Goal: Task Accomplishment & Management: Understand process/instructions

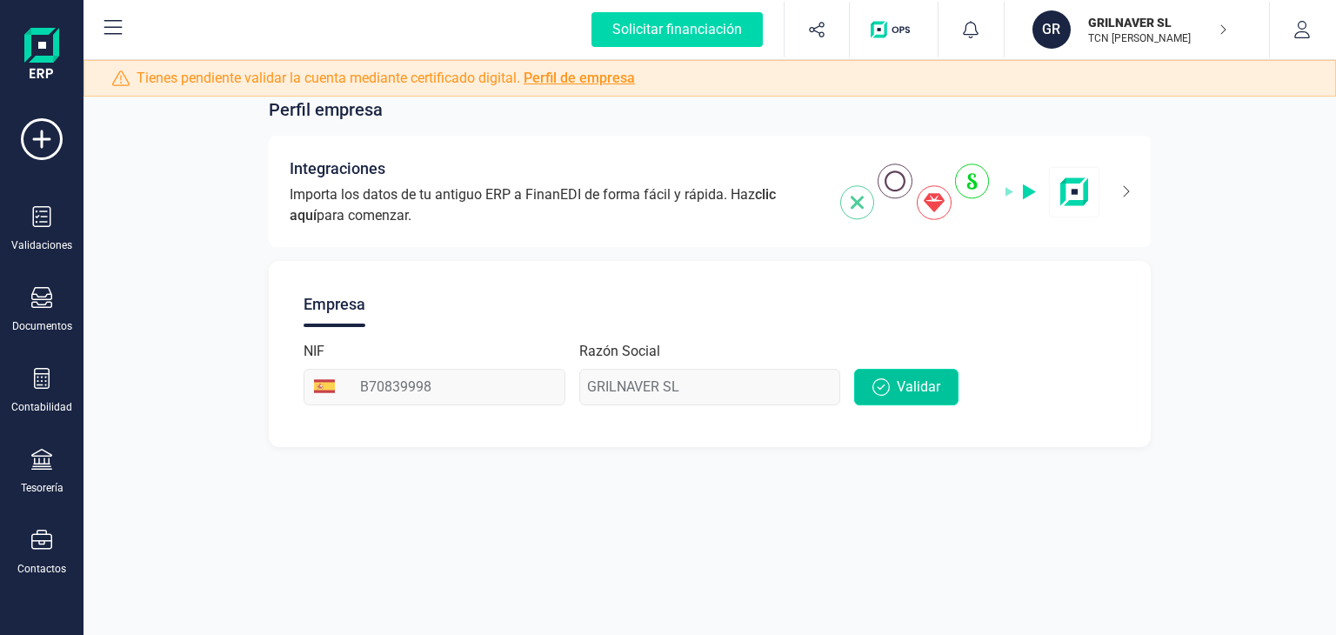
click at [880, 393] on icon "button" at bounding box center [880, 386] width 17 height 17
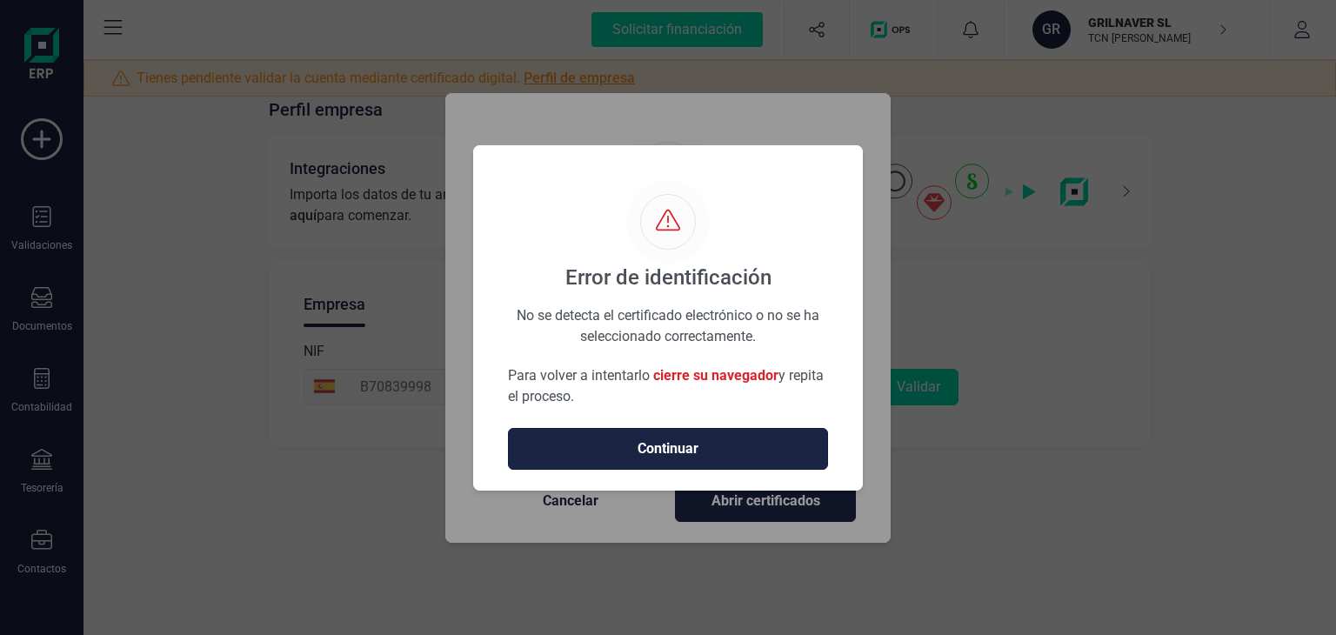
click at [717, 450] on span "Continuar" at bounding box center [668, 448] width 284 height 21
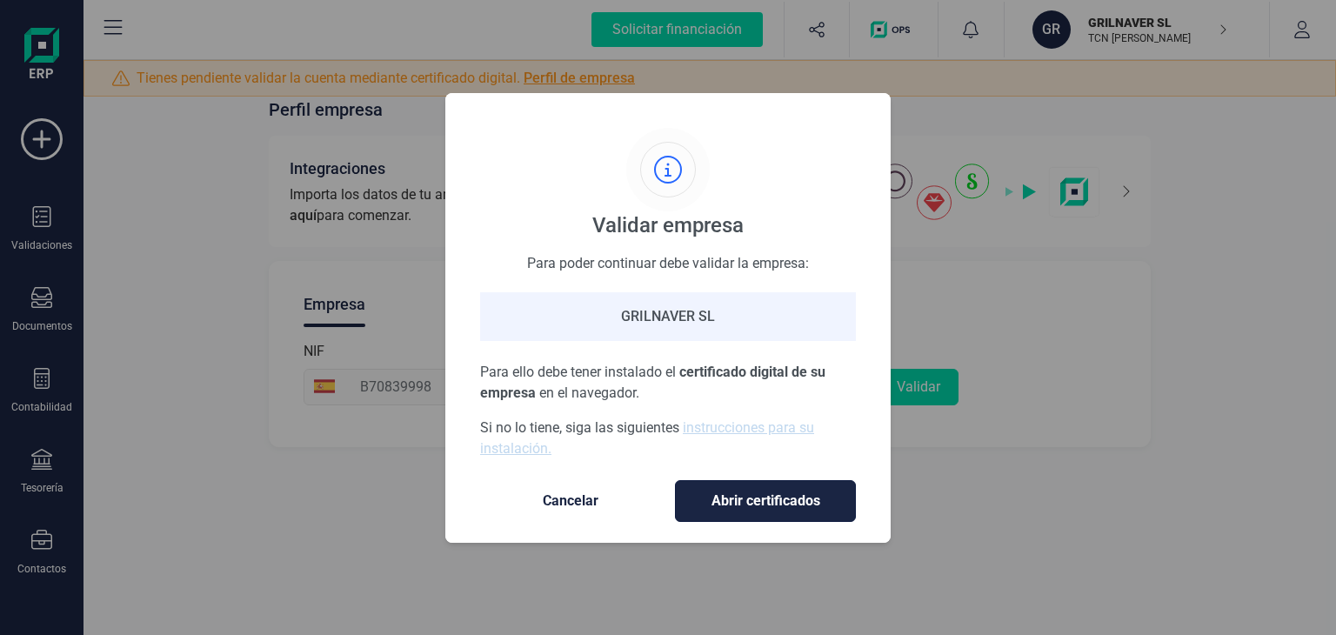
click at [724, 491] on span "Abrir certificados" at bounding box center [765, 500] width 144 height 21
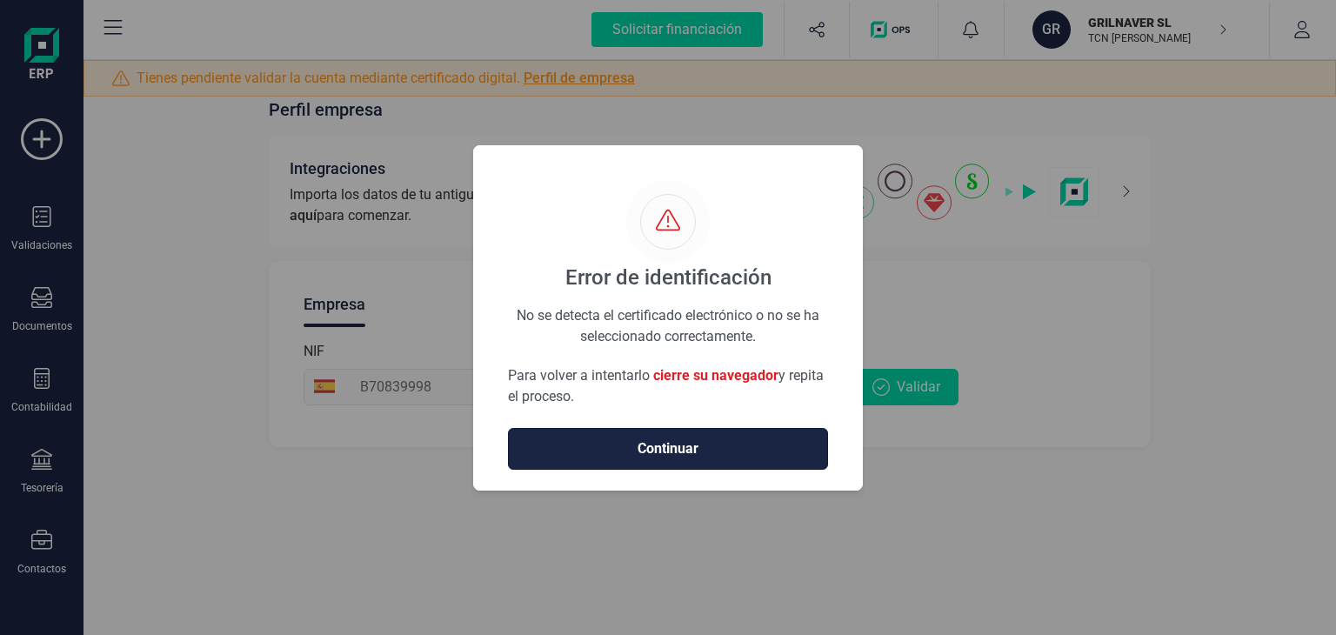
click at [714, 449] on span "Continuar" at bounding box center [668, 448] width 284 height 21
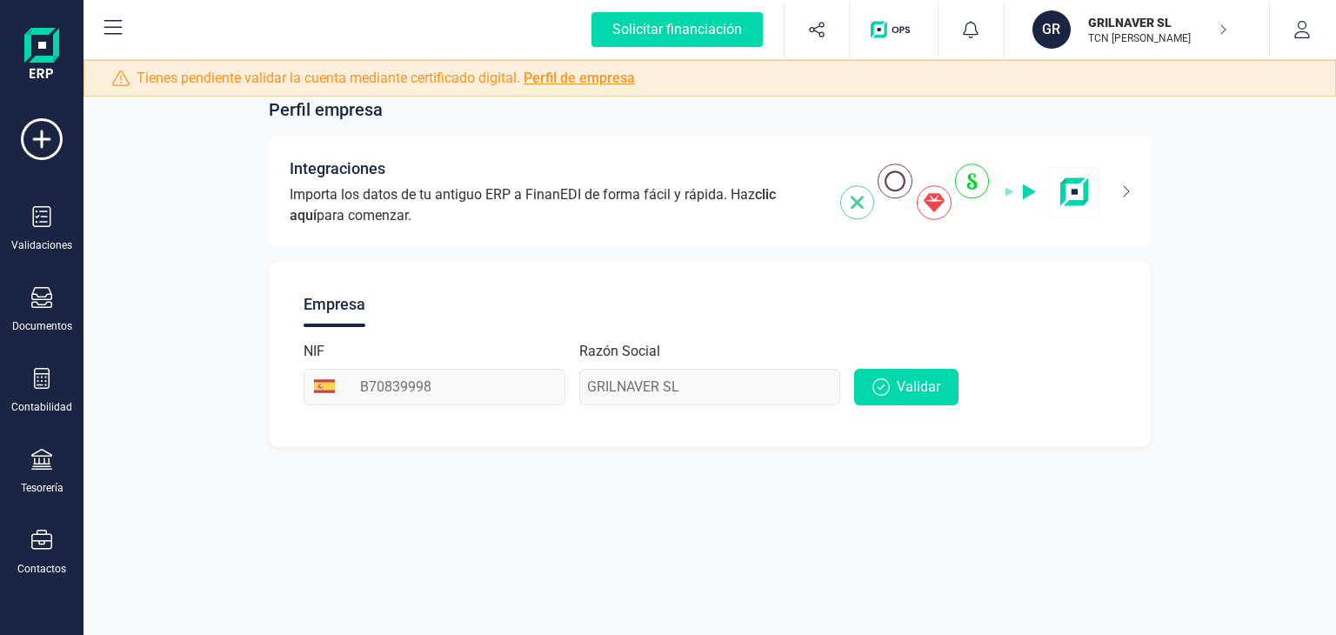
click at [630, 387] on div "Razón Social GRILNAVER SL" at bounding box center [710, 373] width 262 height 64
click at [776, 193] on span "clic aquí" at bounding box center [533, 204] width 486 height 37
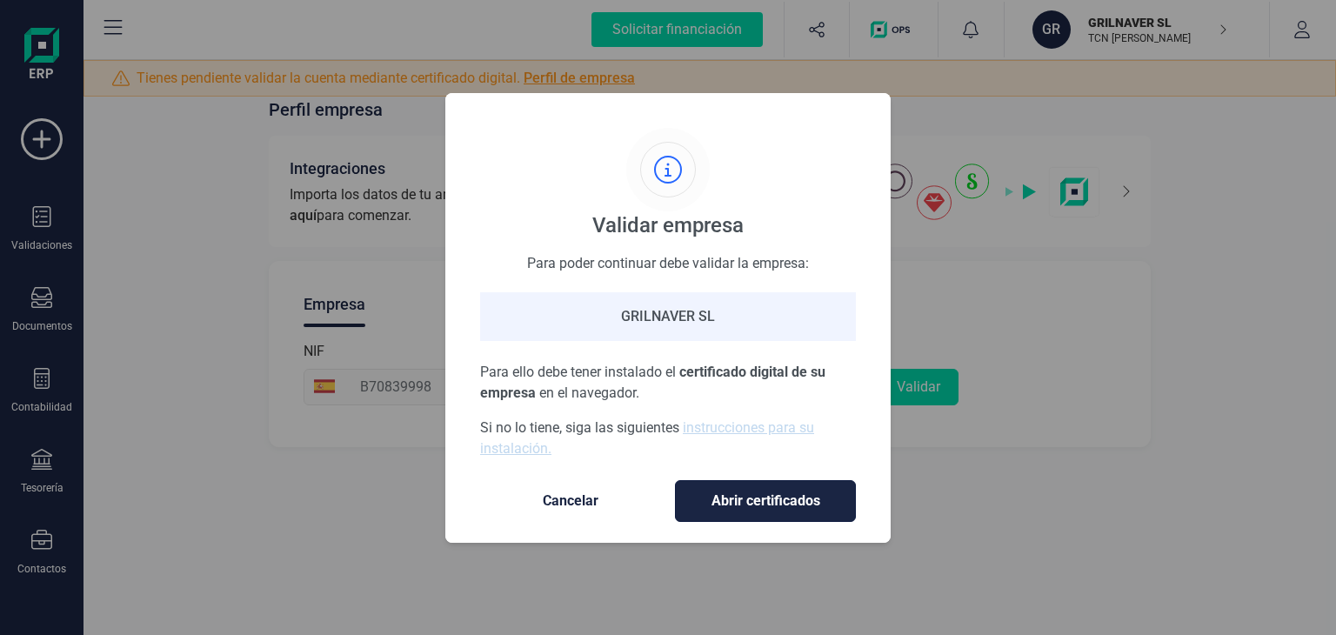
click at [748, 487] on button "Abrir certificados" at bounding box center [765, 501] width 181 height 42
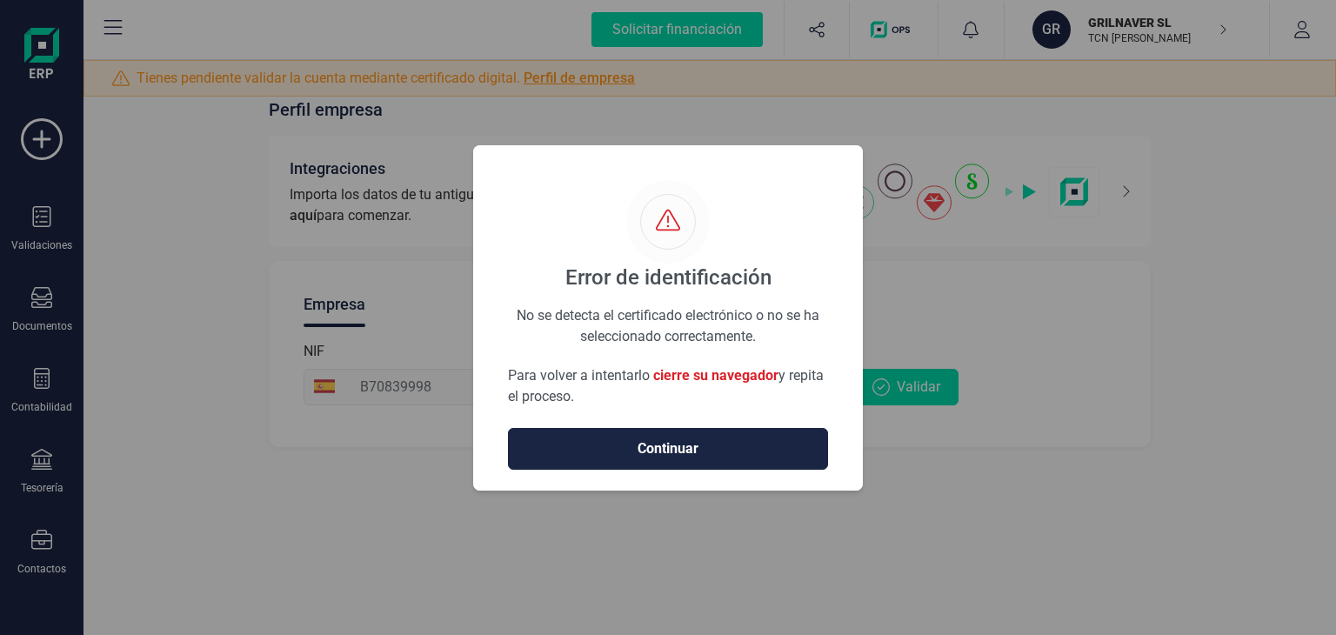
drag, startPoint x: 696, startPoint y: 446, endPoint x: 642, endPoint y: 439, distance: 54.4
click at [695, 446] on span "Continuar" at bounding box center [668, 448] width 284 height 21
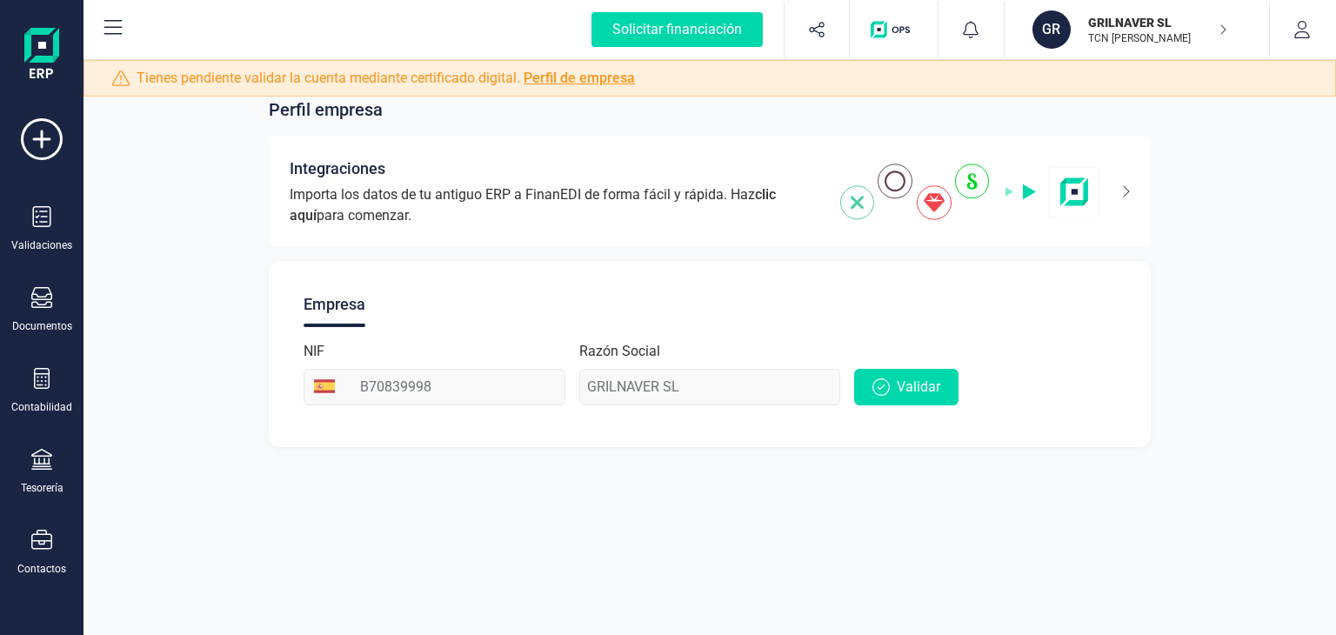
click at [852, 505] on div "Perfil empresa Integraciones Importa los datos de tu antiguo ERP a FinanEDI de …" at bounding box center [709, 317] width 1252 height 635
click at [1219, 36] on icon "button" at bounding box center [1222, 30] width 9 height 14
click at [61, 235] on div "Validaciones" at bounding box center [42, 229] width 70 height 46
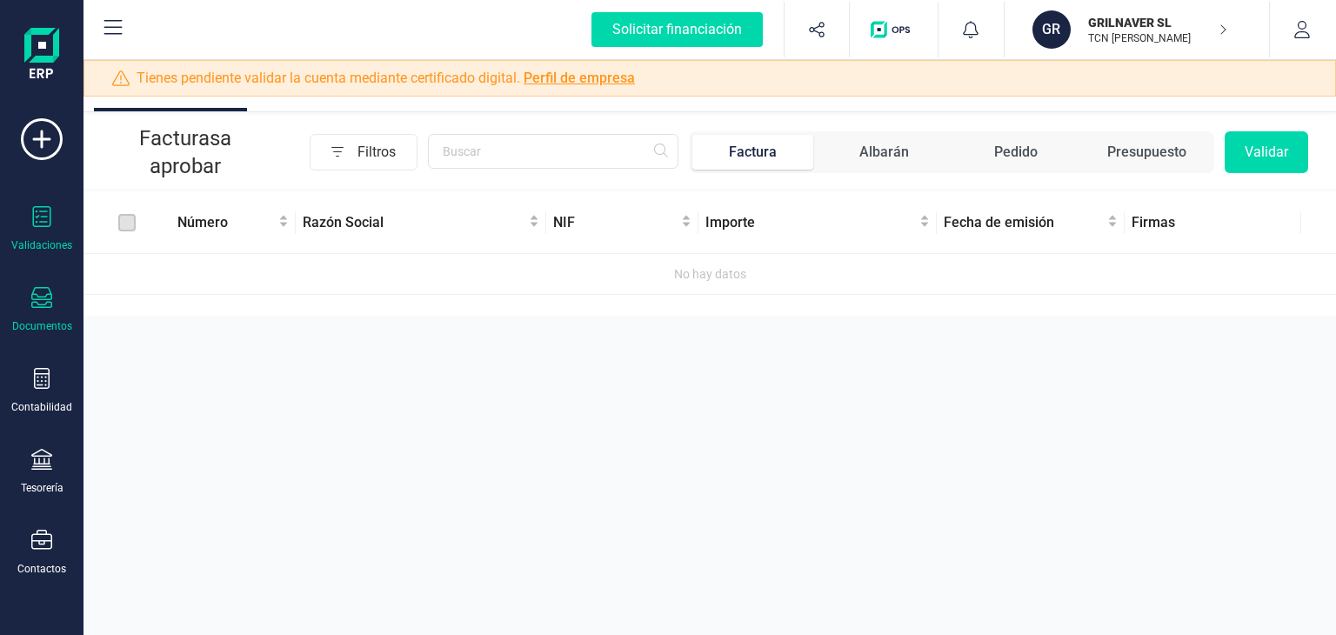
click at [54, 302] on div "Documentos" at bounding box center [42, 310] width 70 height 46
click at [225, 434] on div "Aprobar documentos Facturas a aprobar Filtros Factura Albarán Pedido Presupuest…" at bounding box center [709, 317] width 1252 height 635
click at [40, 123] on icon at bounding box center [42, 139] width 42 height 42
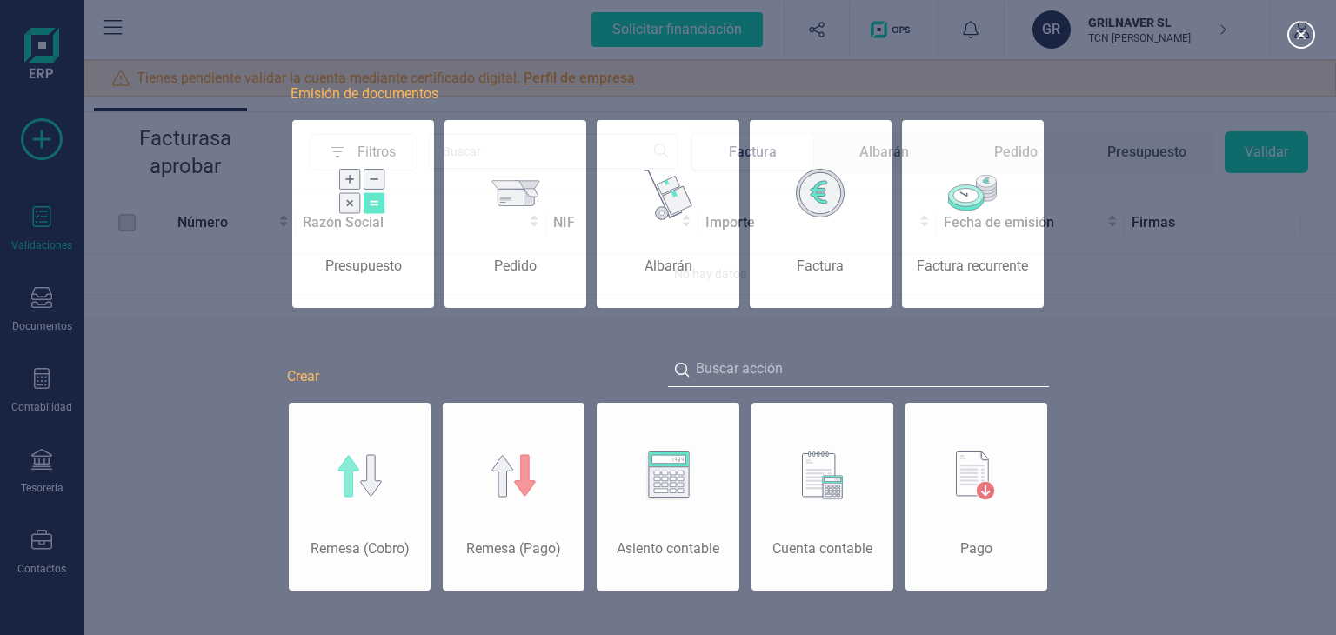
scroll to position [0, 87]
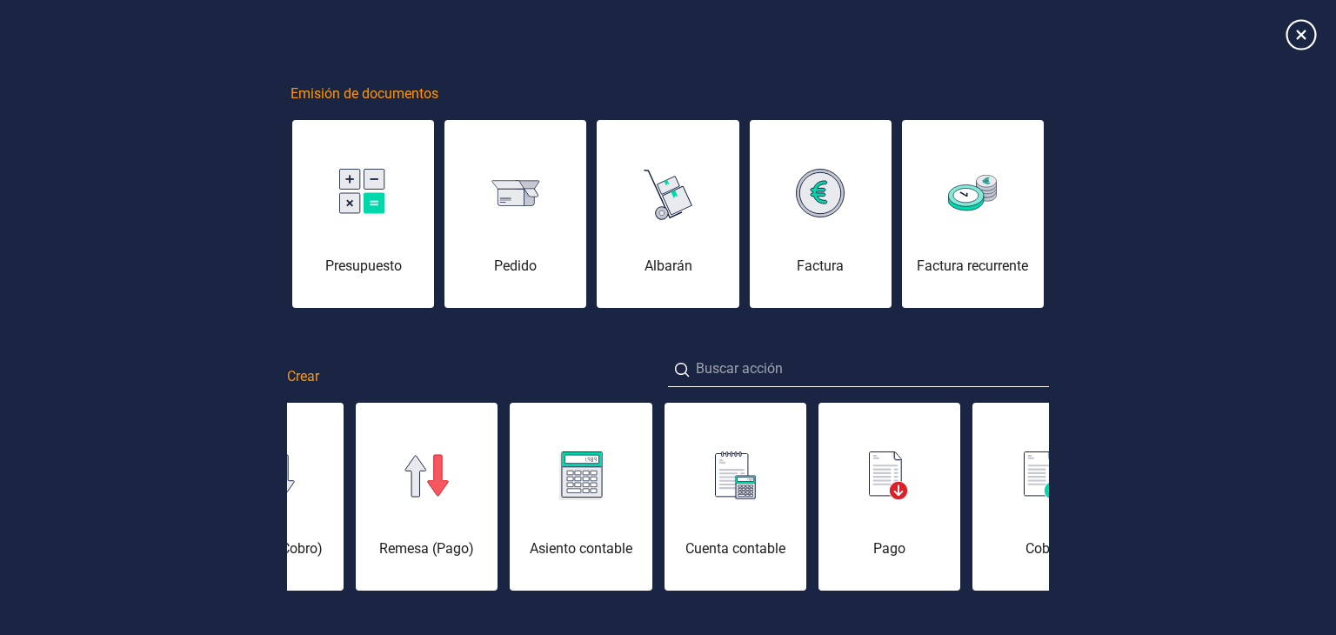
click at [1307, 34] on icon at bounding box center [1300, 34] width 30 height 30
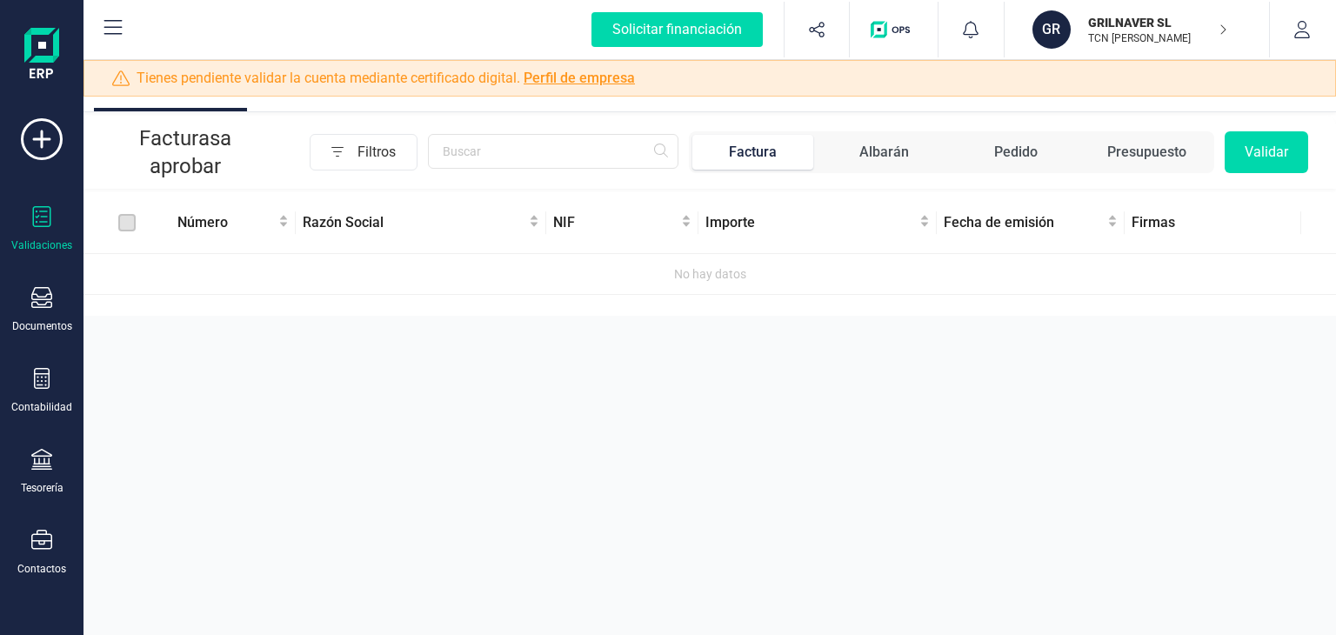
click at [565, 79] on link "Perfil de empresa" at bounding box center [579, 78] width 111 height 17
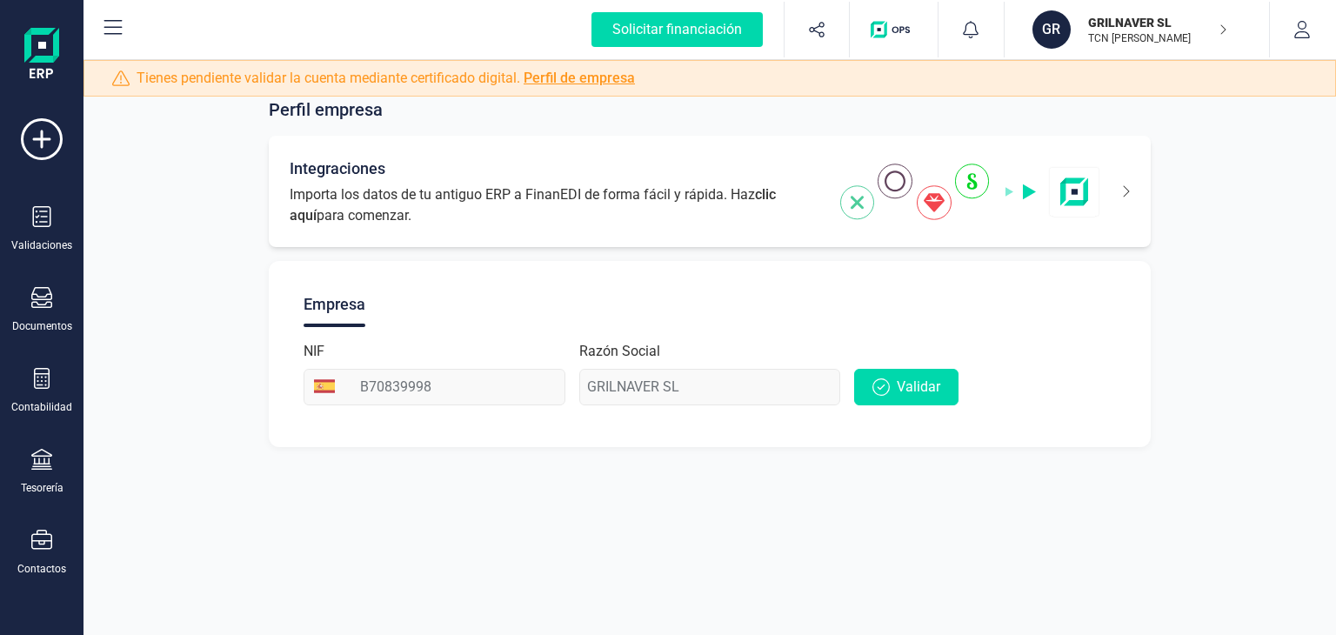
click at [1129, 185] on div "Integraciones Importa los datos de tu antiguo ERP a FinanEDI de forma fácil y r…" at bounding box center [710, 191] width 882 height 111
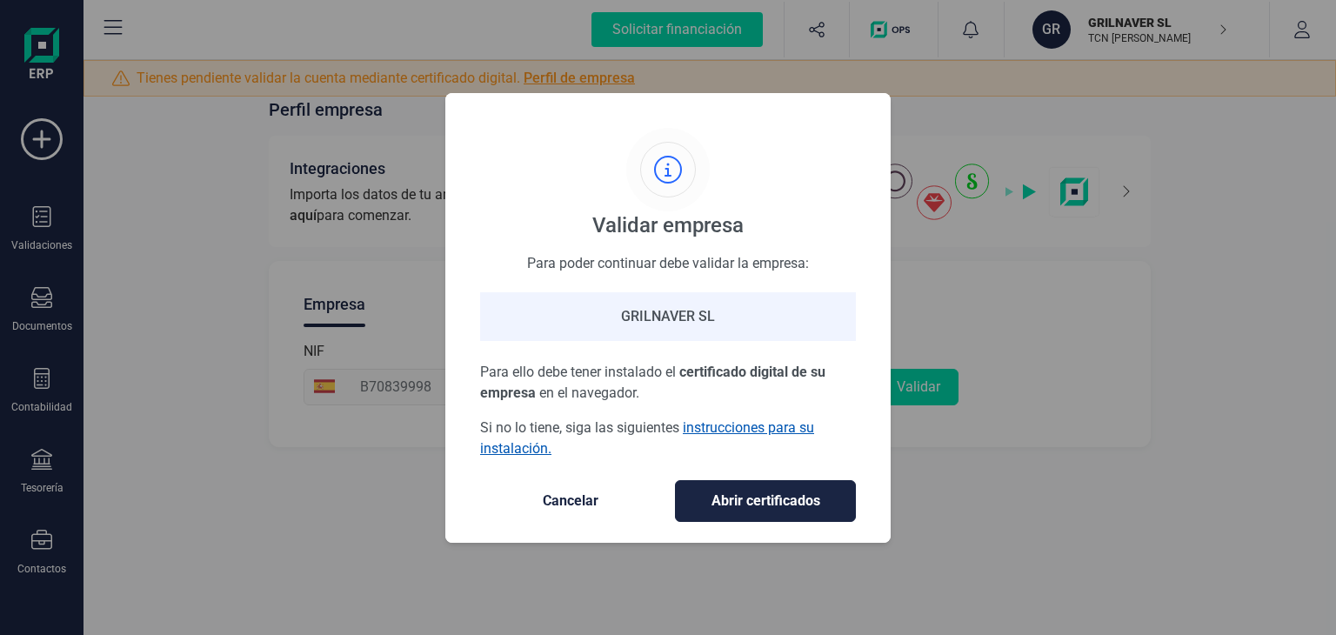
click at [782, 430] on link "instrucciones para su instalación." at bounding box center [647, 437] width 334 height 37
